Goal: Information Seeking & Learning: Learn about a topic

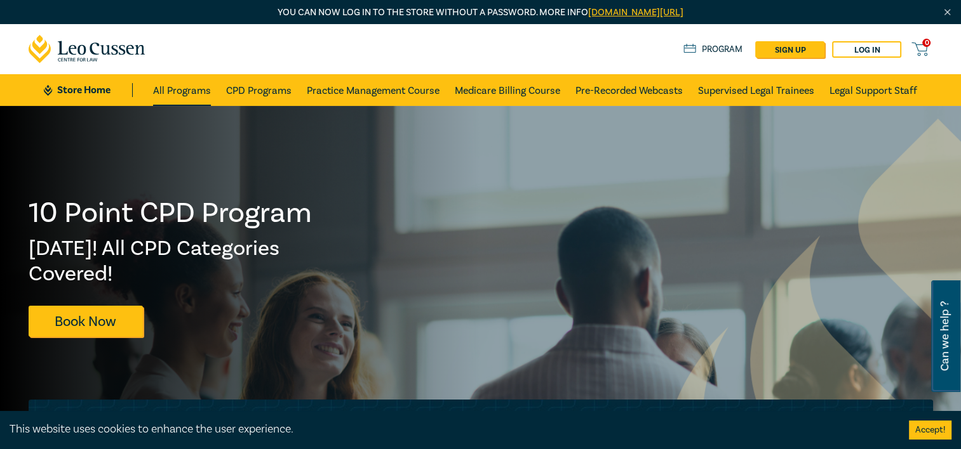
click at [191, 87] on link "All Programs" at bounding box center [182, 90] width 58 height 32
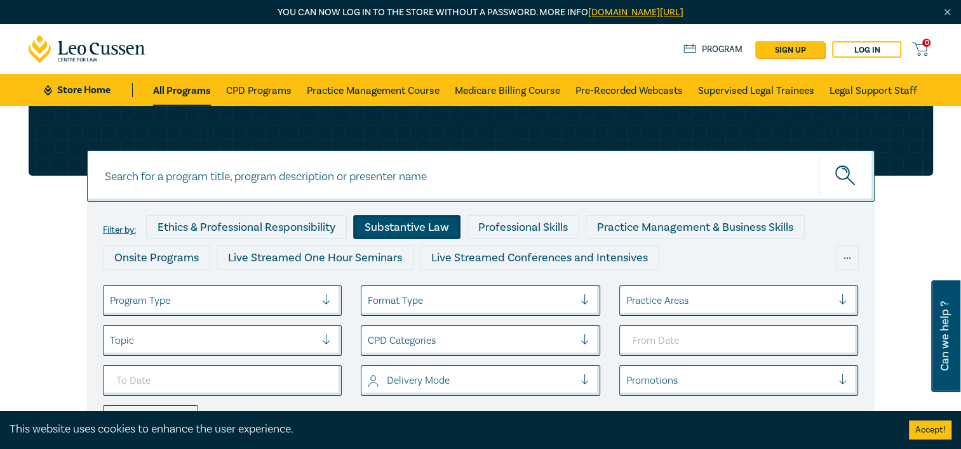
click at [436, 229] on div "Substantive Law" at bounding box center [406, 227] width 107 height 24
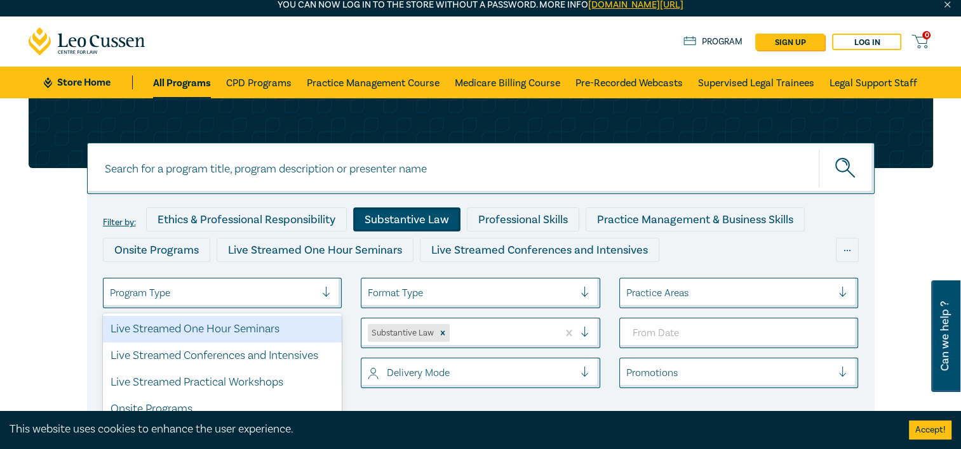
click at [325, 298] on div at bounding box center [331, 293] width 19 height 13
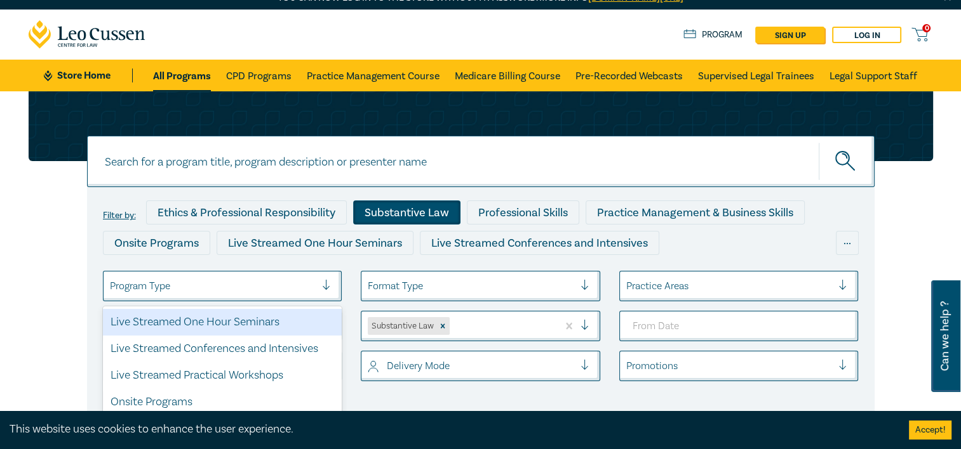
scroll to position [15, 0]
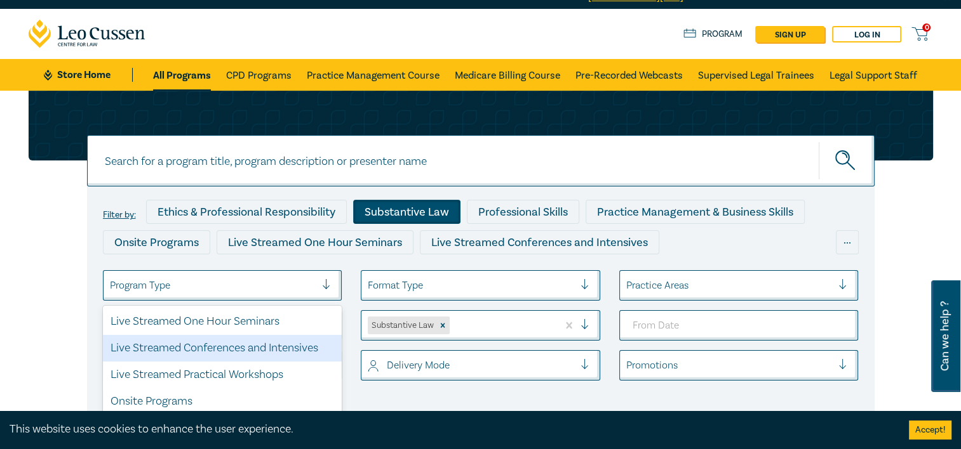
click at [298, 346] on div "Live Streamed Conferences and Intensives" at bounding box center [222, 348] width 239 height 27
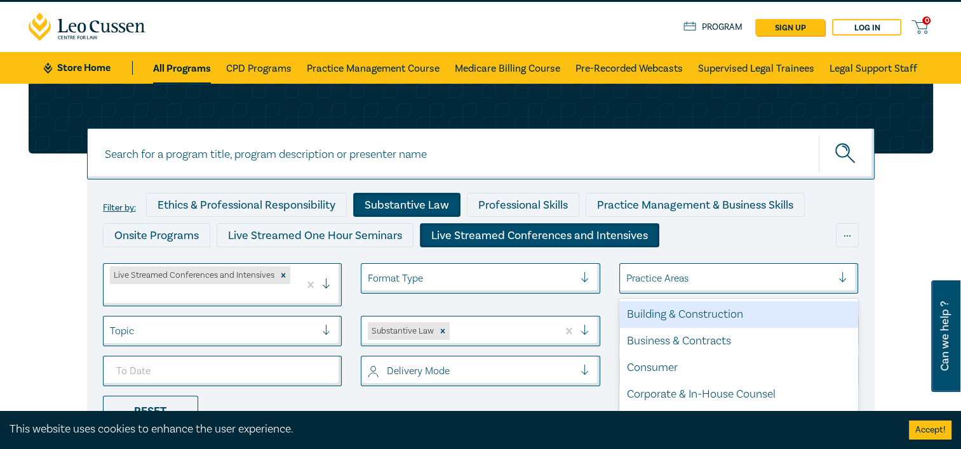
click at [679, 282] on div "Practice Areas" at bounding box center [729, 279] width 219 height 22
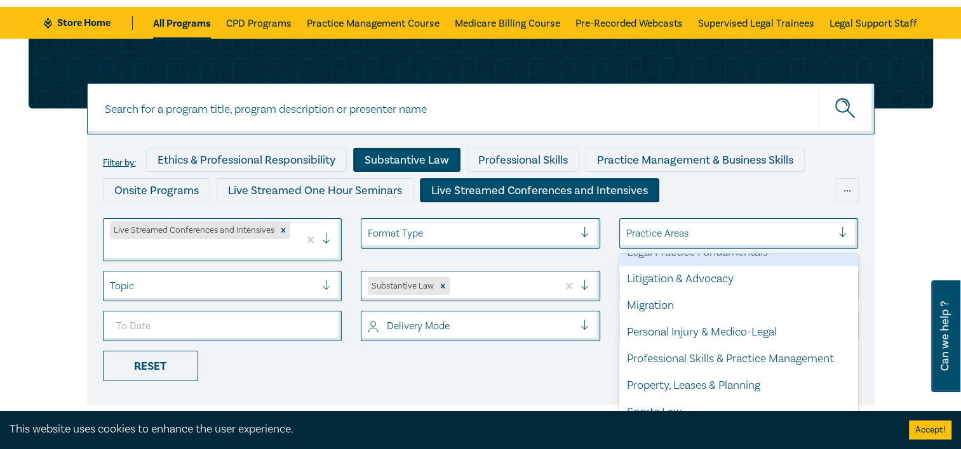
scroll to position [366, 0]
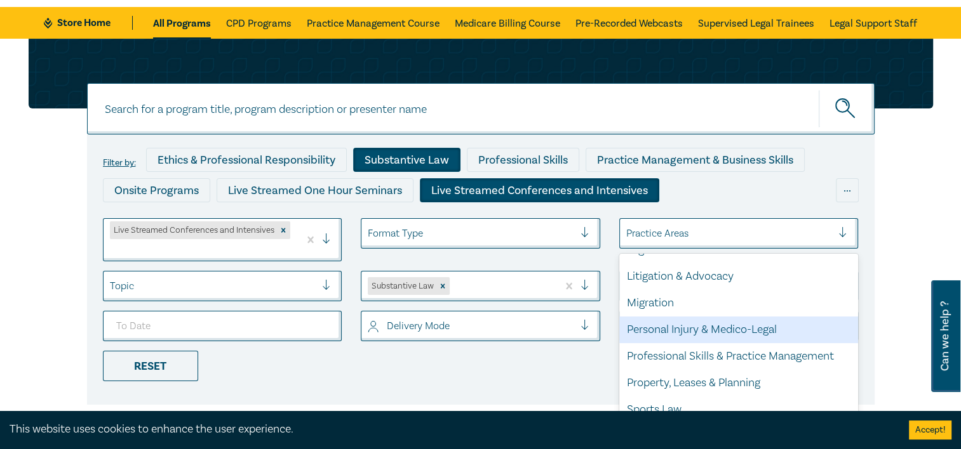
click at [684, 333] on div "Personal Injury & Medico-Legal" at bounding box center [738, 330] width 239 height 27
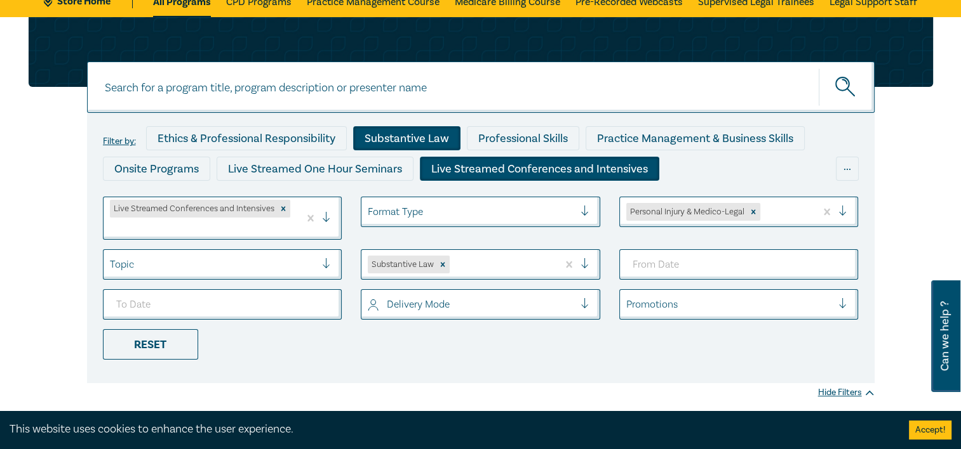
scroll to position [83, 0]
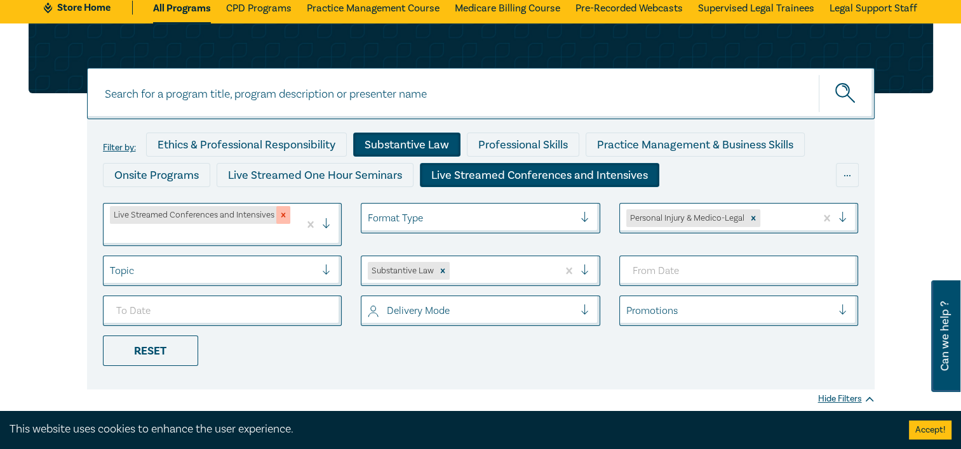
click at [283, 213] on icon "Remove Live Streamed Conferences and Intensives" at bounding box center [283, 215] width 9 height 9
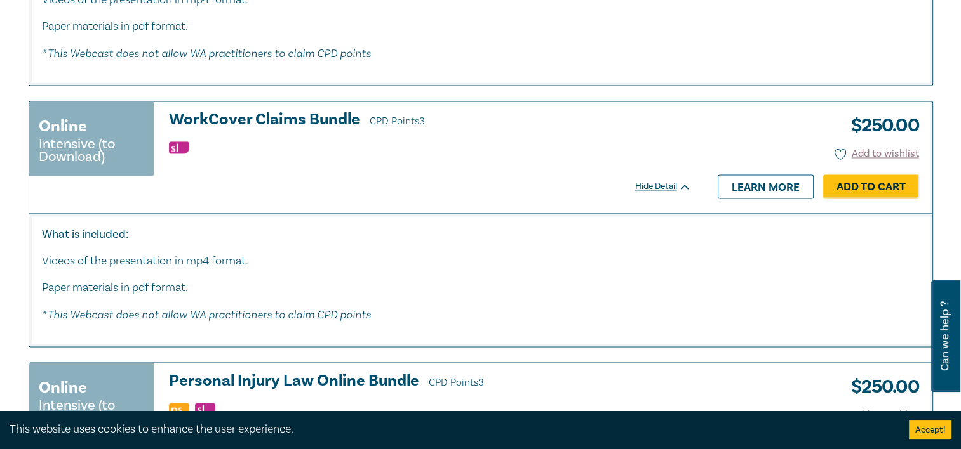
scroll to position [1897, 0]
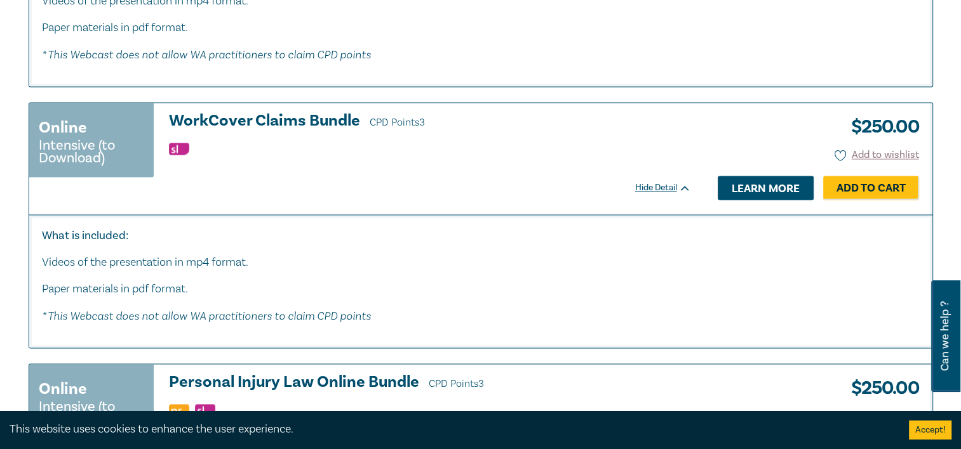
click at [782, 196] on link "Learn more" at bounding box center [765, 188] width 96 height 24
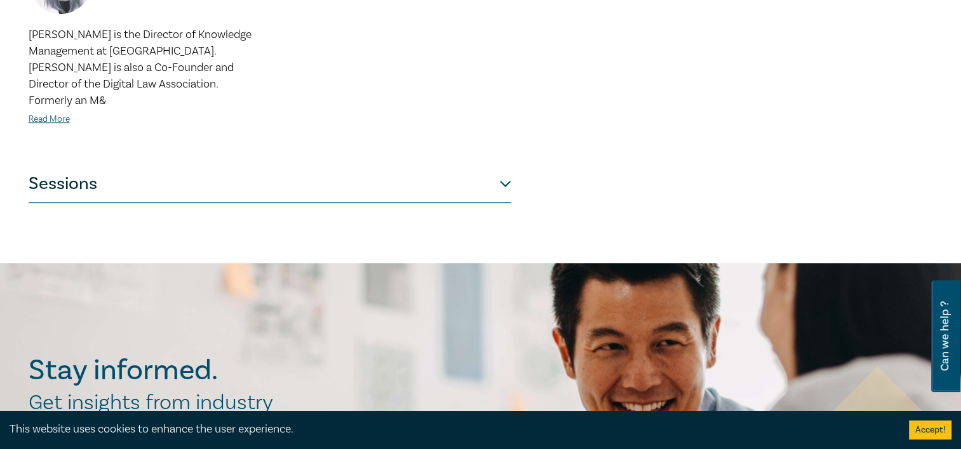
scroll to position [641, 0]
click at [503, 166] on button "Sessions" at bounding box center [270, 185] width 483 height 38
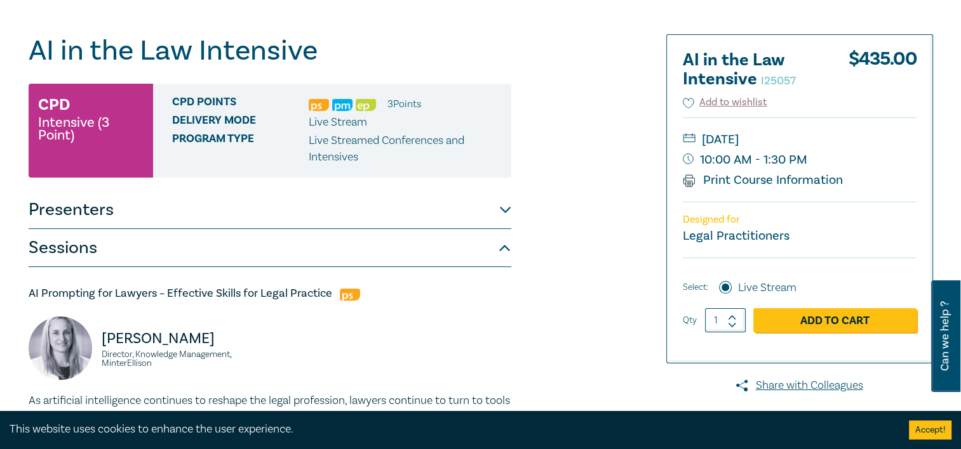
scroll to position [132, 0]
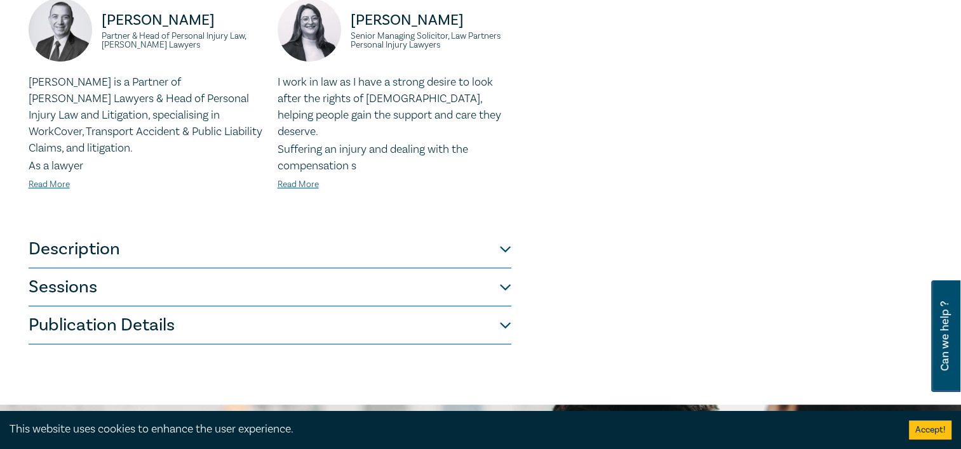
scroll to position [551, 0]
click at [500, 270] on button "Sessions" at bounding box center [270, 288] width 483 height 38
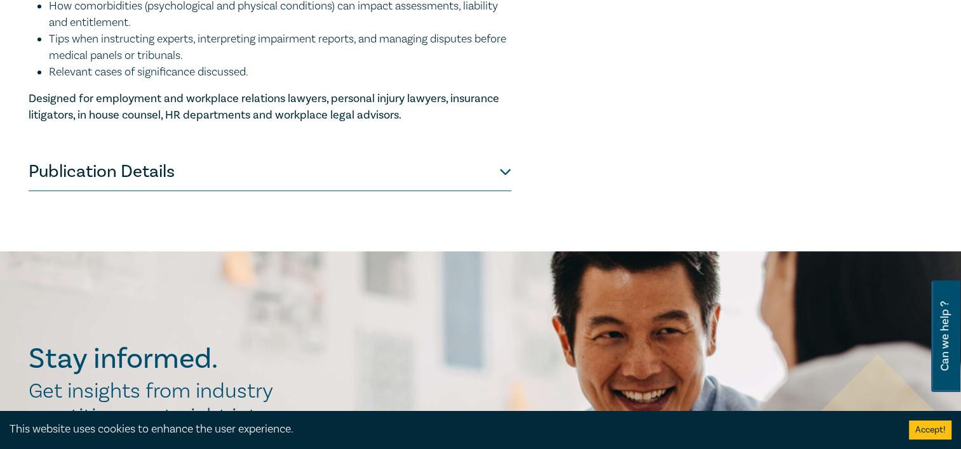
scroll to position [1548, 0]
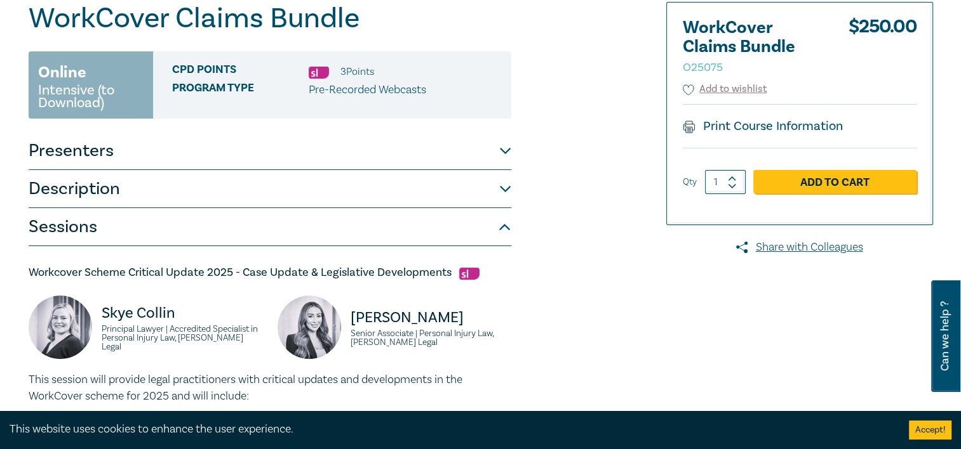
scroll to position [164, 0]
